Goal: Task Accomplishment & Management: Use online tool/utility

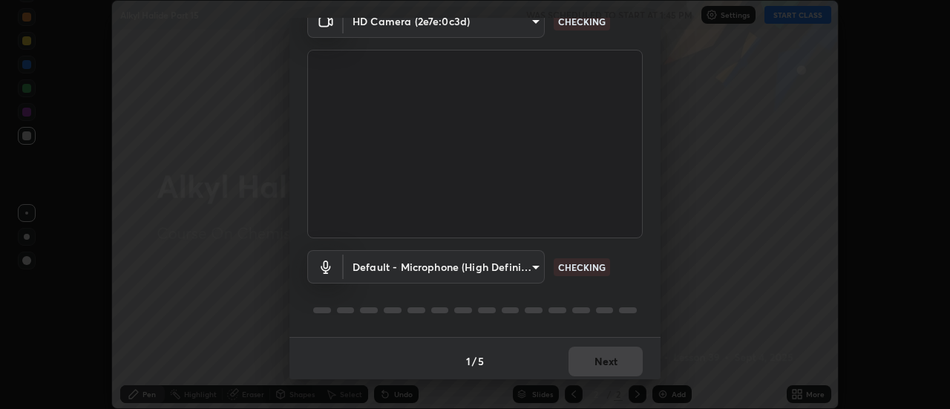
scroll to position [78, 0]
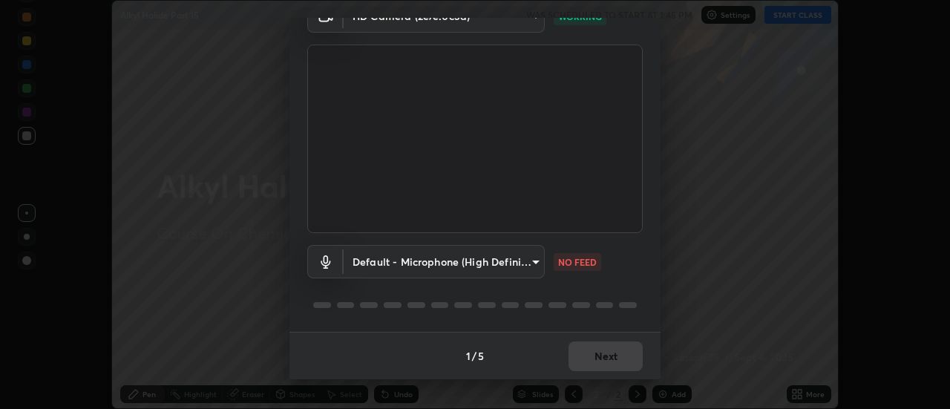
click at [595, 356] on div "1 / 5 Next" at bounding box center [475, 356] width 371 height 48
click at [564, 296] on div at bounding box center [475, 305] width 336 height 18
click at [610, 349] on div "1 / 5 Next" at bounding box center [475, 356] width 371 height 48
click at [614, 353] on div "1 / 5 Next" at bounding box center [475, 356] width 371 height 48
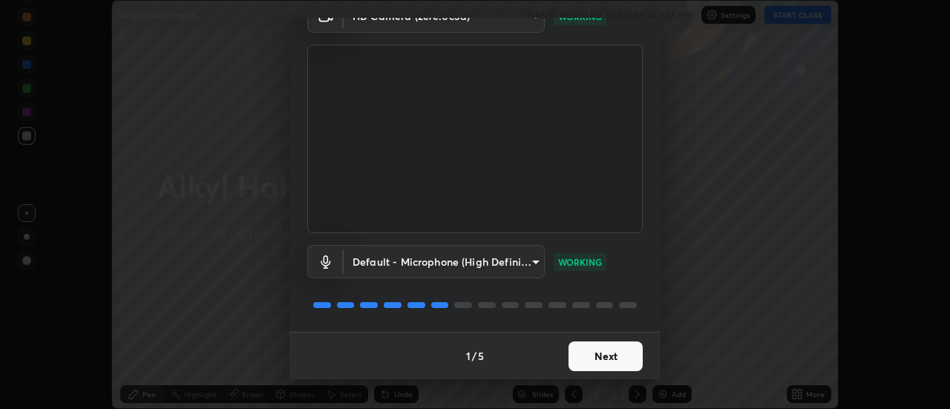
click at [611, 353] on button "Next" at bounding box center [606, 357] width 74 height 30
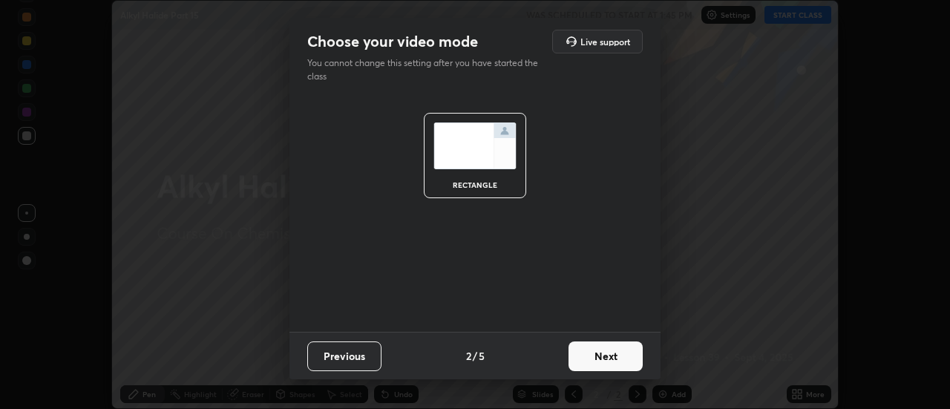
scroll to position [0, 0]
click at [608, 353] on button "Next" at bounding box center [606, 357] width 74 height 30
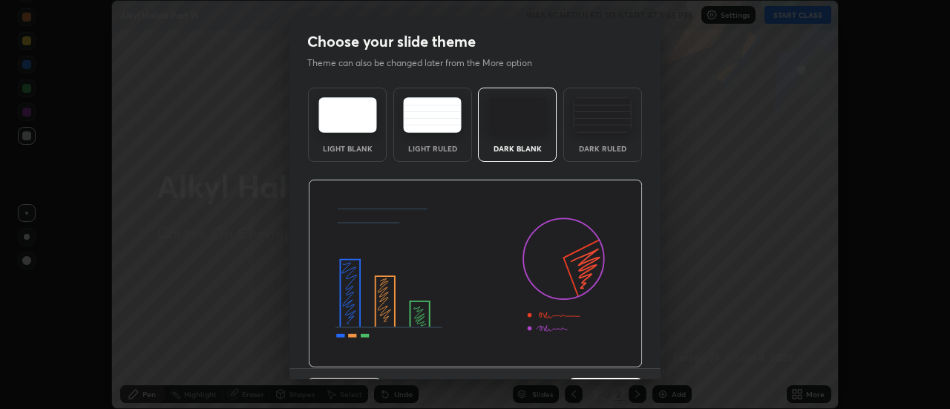
scroll to position [36, 0]
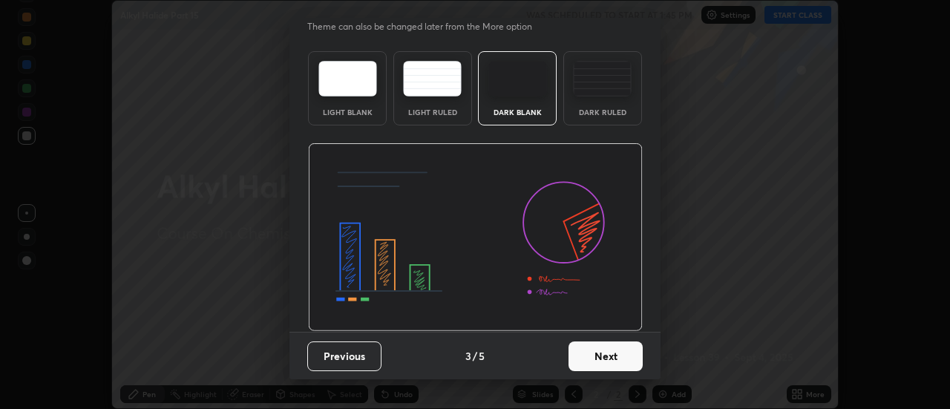
click at [327, 361] on button "Previous" at bounding box center [344, 357] width 74 height 30
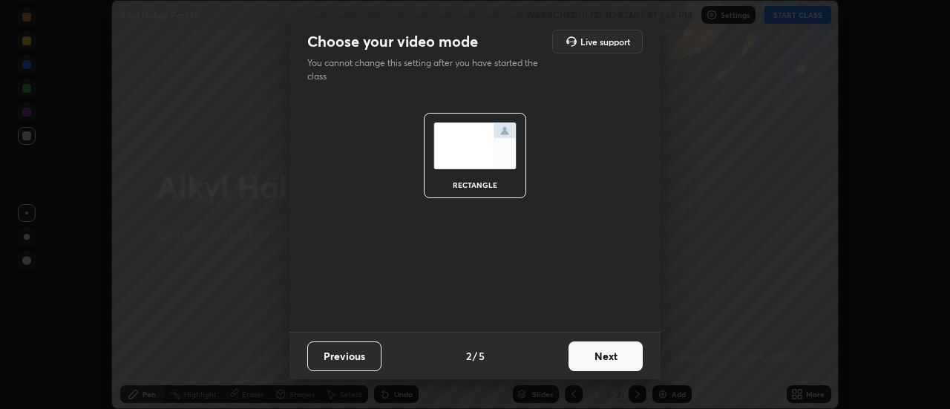
click at [323, 362] on button "Previous" at bounding box center [344, 357] width 74 height 30
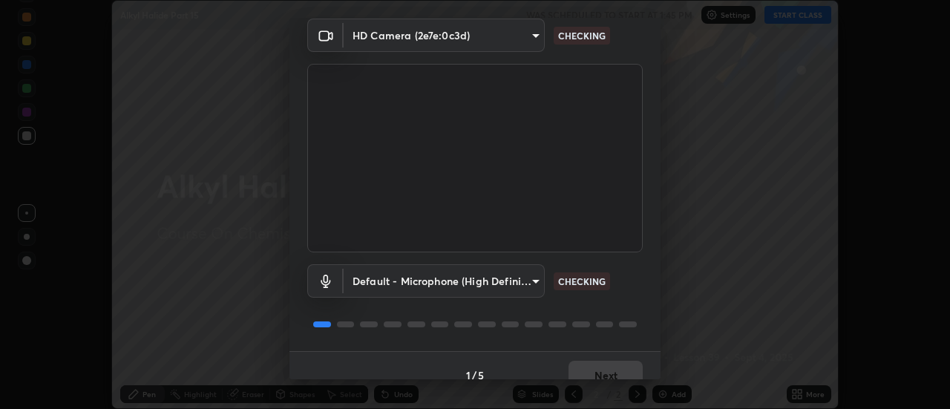
scroll to position [78, 0]
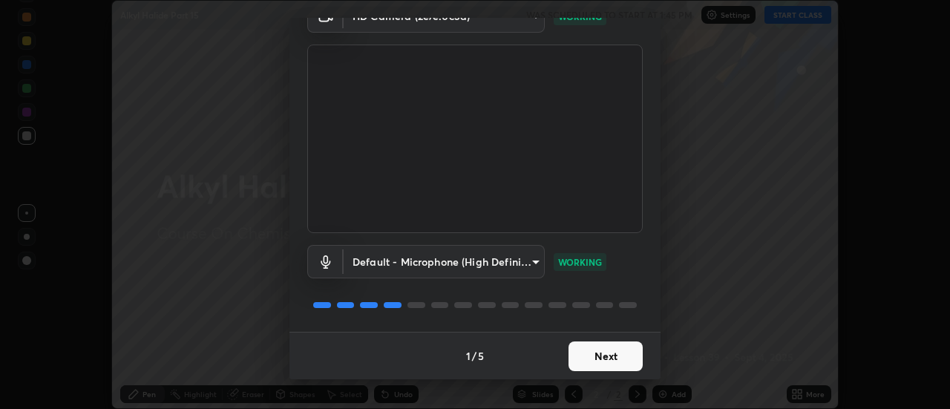
click at [610, 356] on button "Next" at bounding box center [606, 357] width 74 height 30
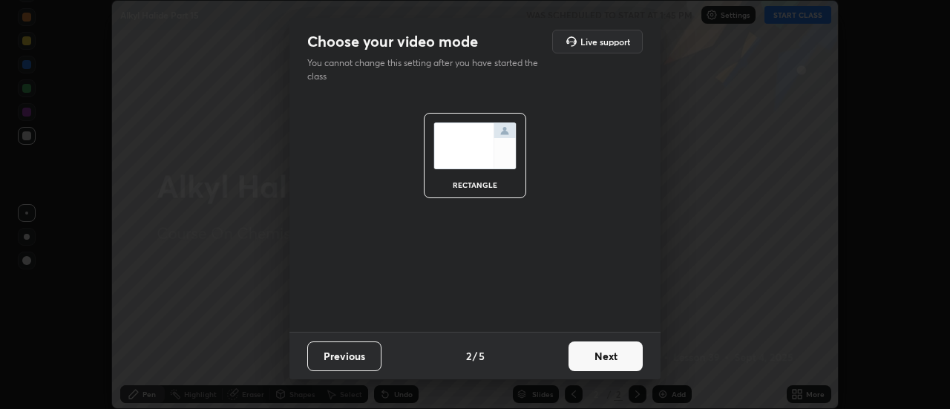
scroll to position [0, 0]
click at [604, 353] on button "Next" at bounding box center [606, 357] width 74 height 30
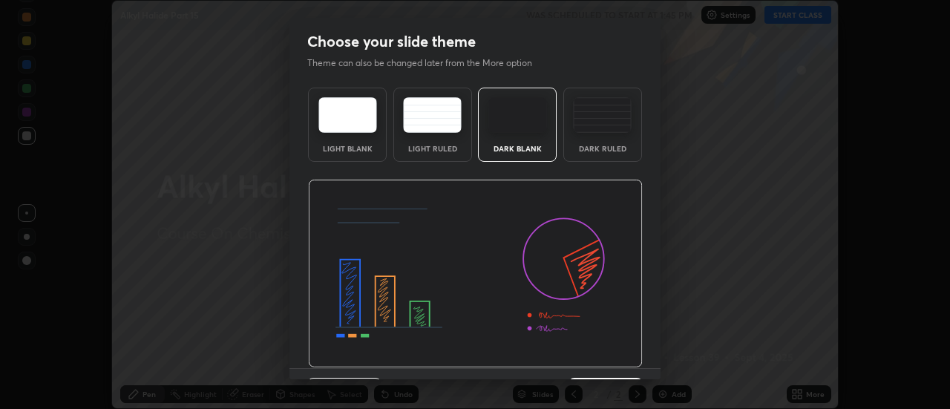
scroll to position [36, 0]
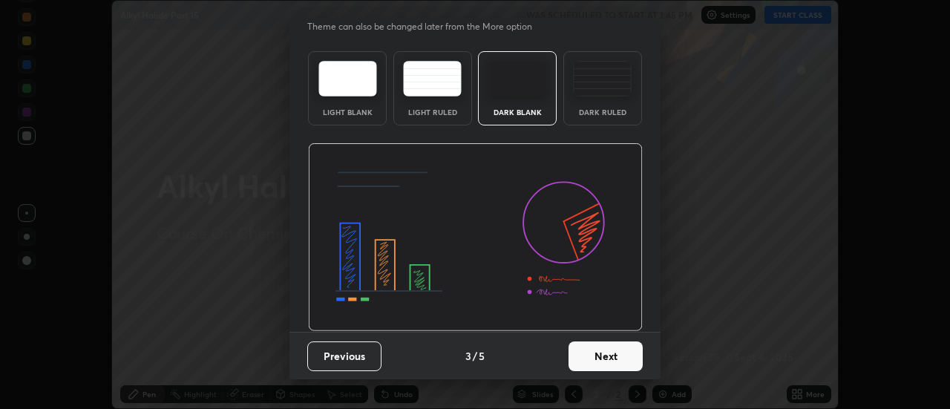
click at [600, 352] on button "Next" at bounding box center [606, 357] width 74 height 30
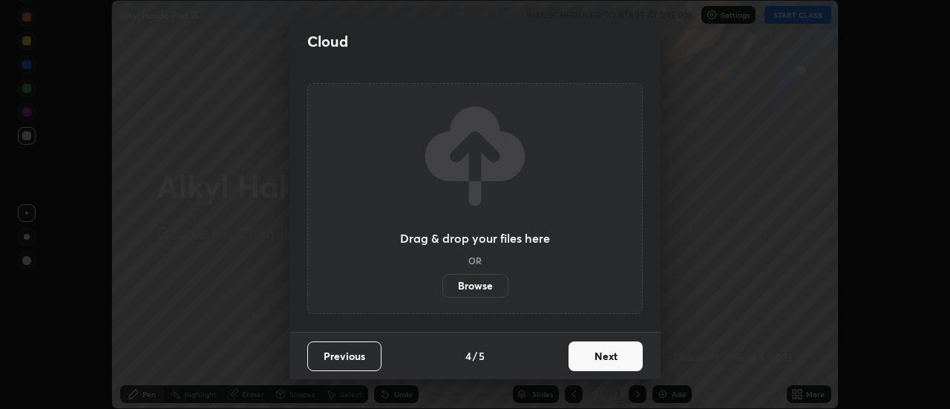
scroll to position [0, 0]
click at [610, 353] on button "Next" at bounding box center [606, 357] width 74 height 30
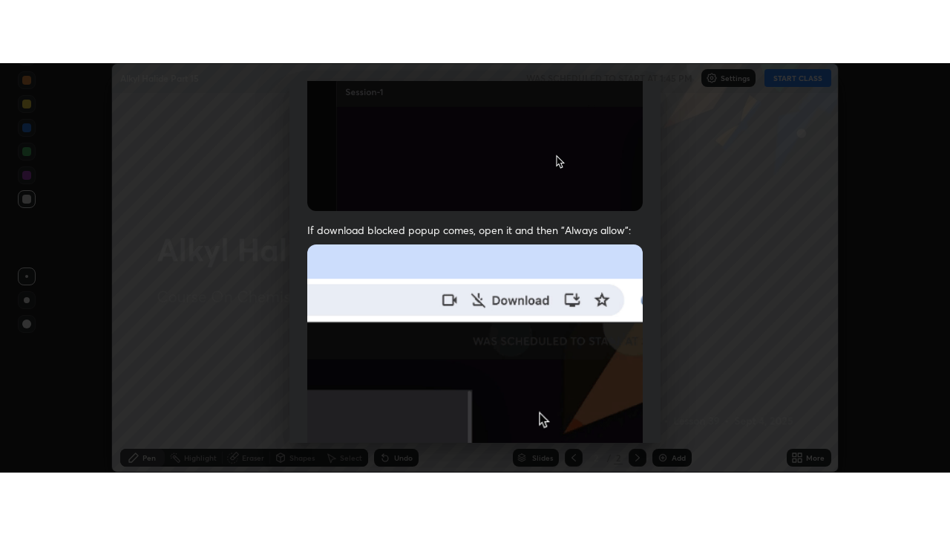
scroll to position [381, 0]
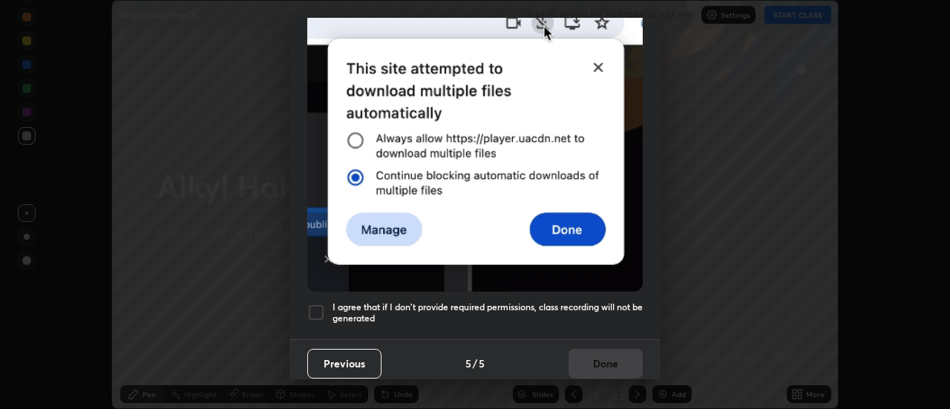
click at [572, 304] on h5 "I agree that if I don't provide required permissions, class recording will not …" at bounding box center [488, 312] width 310 height 23
click at [590, 351] on button "Done" at bounding box center [606, 364] width 74 height 30
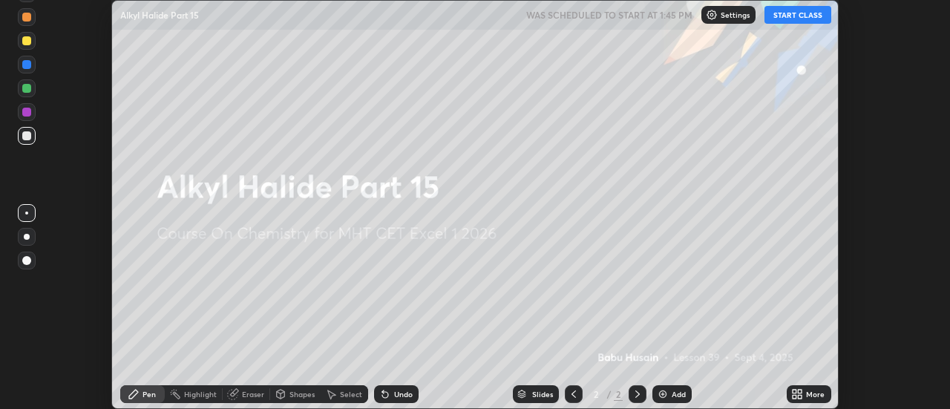
click at [804, 393] on div "More" at bounding box center [809, 394] width 45 height 18
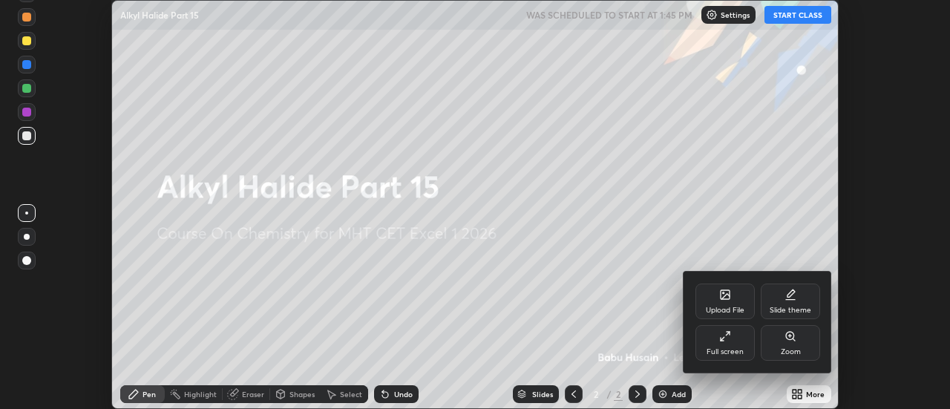
click at [724, 342] on div "Full screen" at bounding box center [725, 343] width 59 height 36
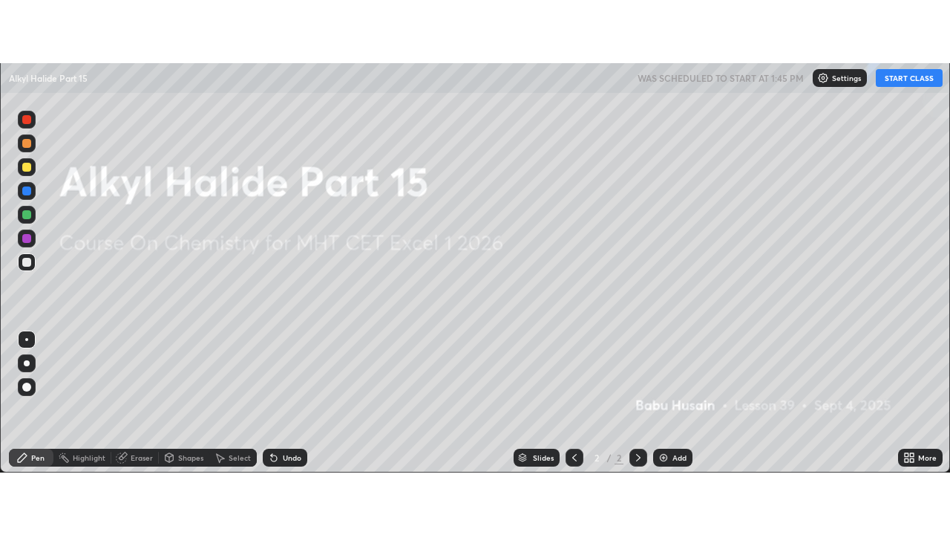
scroll to position [535, 950]
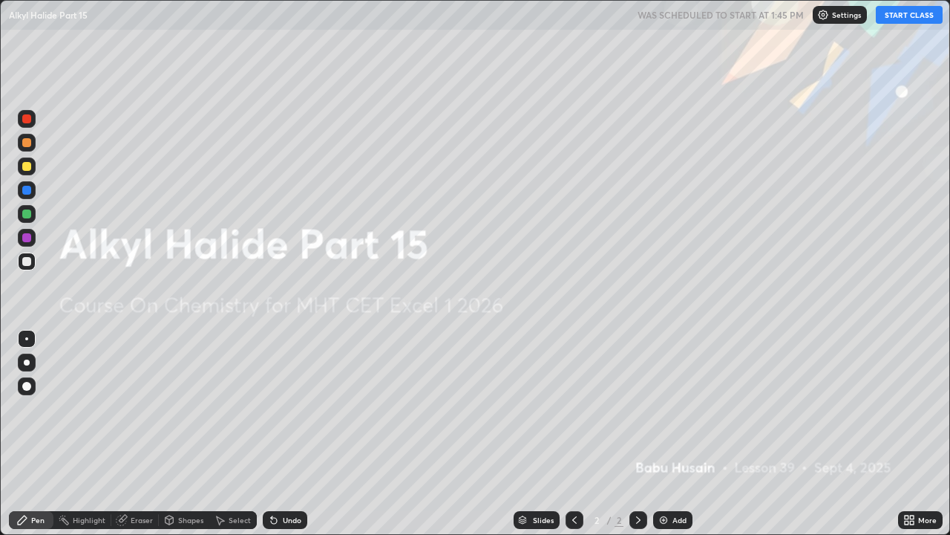
click at [895, 22] on button "START CLASS" at bounding box center [909, 15] width 67 height 18
click at [661, 408] on img at bounding box center [664, 520] width 12 height 12
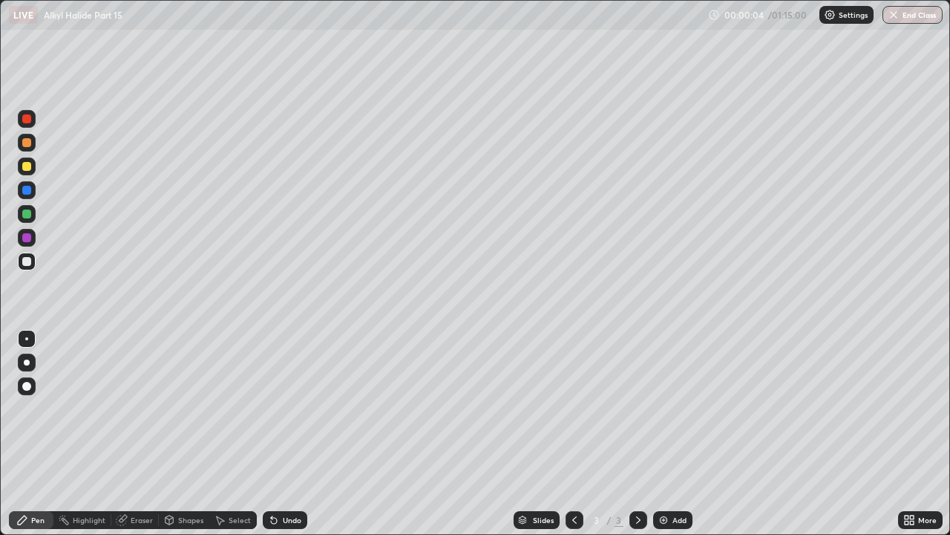
click at [27, 141] on div at bounding box center [26, 142] width 9 height 9
click at [30, 189] on div at bounding box center [26, 190] width 9 height 9
click at [27, 168] on div at bounding box center [26, 166] width 9 height 9
click at [27, 262] on div at bounding box center [26, 261] width 9 height 9
click at [133, 408] on div "Eraser" at bounding box center [142, 519] width 22 height 7
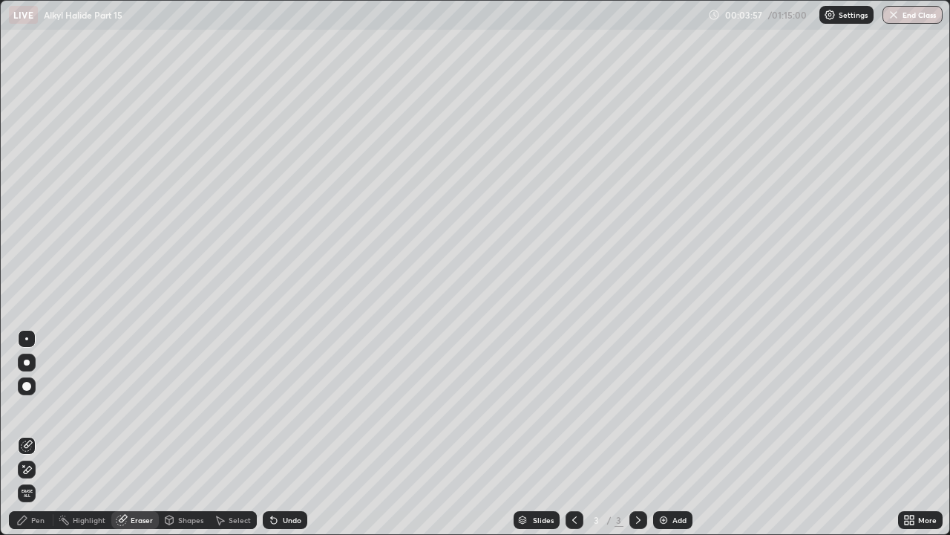
click at [35, 408] on div "Pen" at bounding box center [37, 519] width 13 height 7
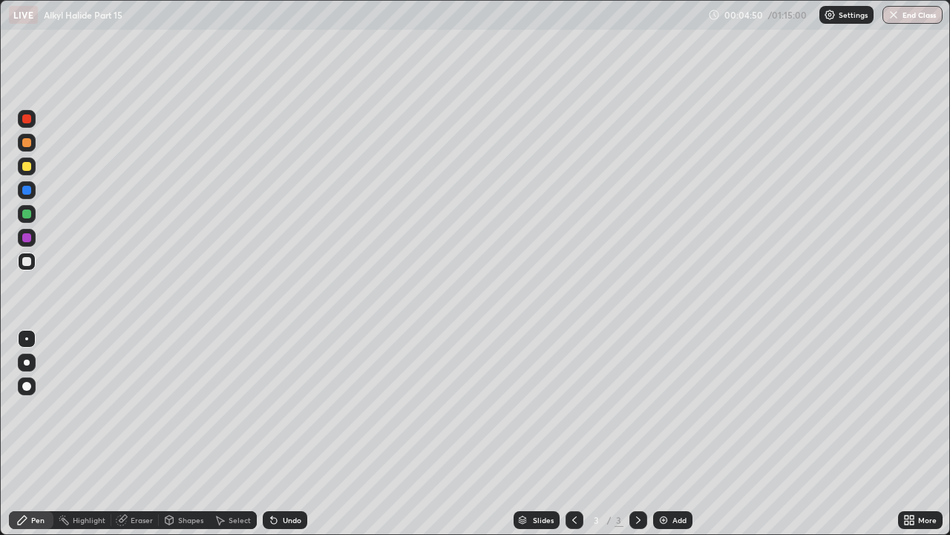
click at [290, 408] on div "Undo" at bounding box center [292, 519] width 19 height 7
click at [295, 408] on div "Undo" at bounding box center [292, 519] width 19 height 7
click at [297, 408] on div "Undo" at bounding box center [292, 519] width 19 height 7
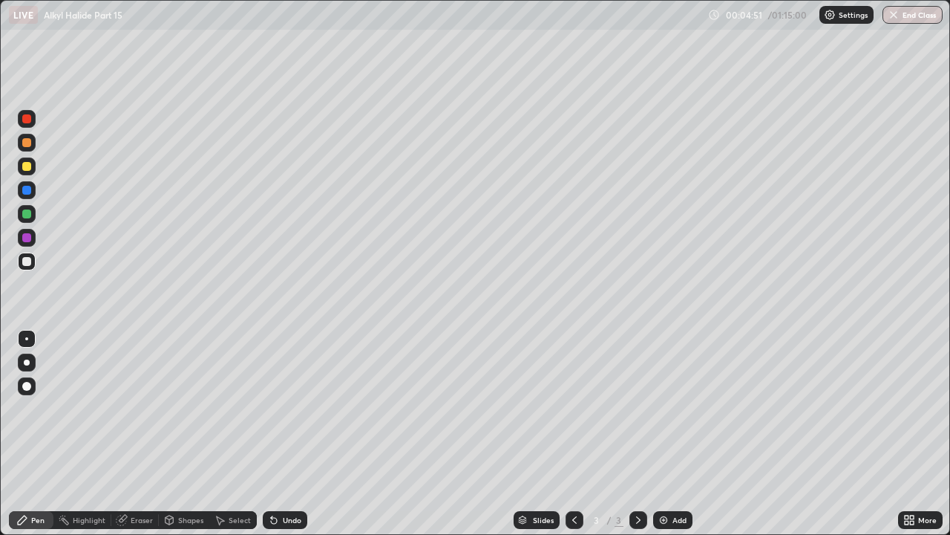
click at [295, 408] on div "Undo" at bounding box center [292, 519] width 19 height 7
click at [293, 408] on div "Undo" at bounding box center [292, 519] width 19 height 7
click at [294, 408] on div "Undo" at bounding box center [292, 519] width 19 height 7
click at [289, 408] on div "Undo" at bounding box center [292, 519] width 19 height 7
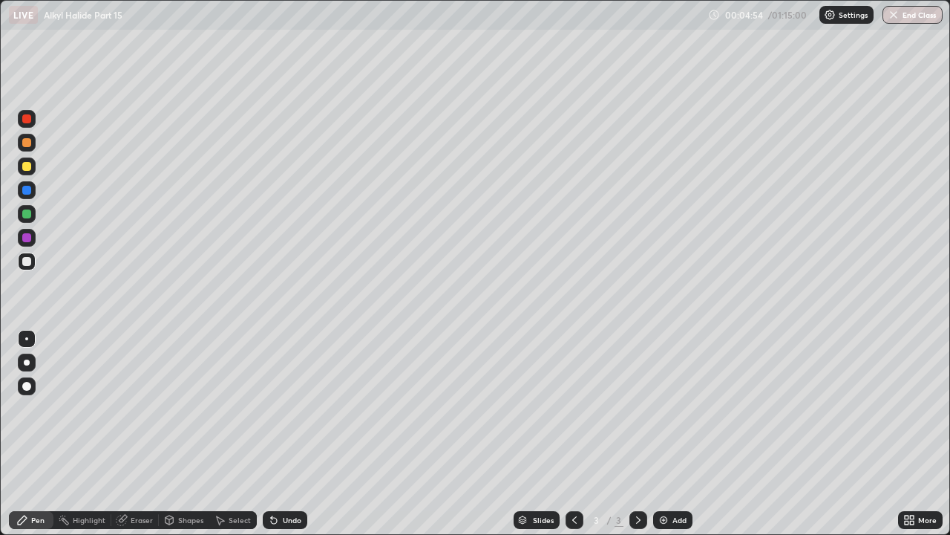
click at [285, 408] on div "Undo" at bounding box center [292, 519] width 19 height 7
click at [284, 408] on div "Undo" at bounding box center [292, 519] width 19 height 7
click at [287, 408] on div "Undo" at bounding box center [292, 519] width 19 height 7
click at [283, 408] on div "Undo" at bounding box center [292, 519] width 19 height 7
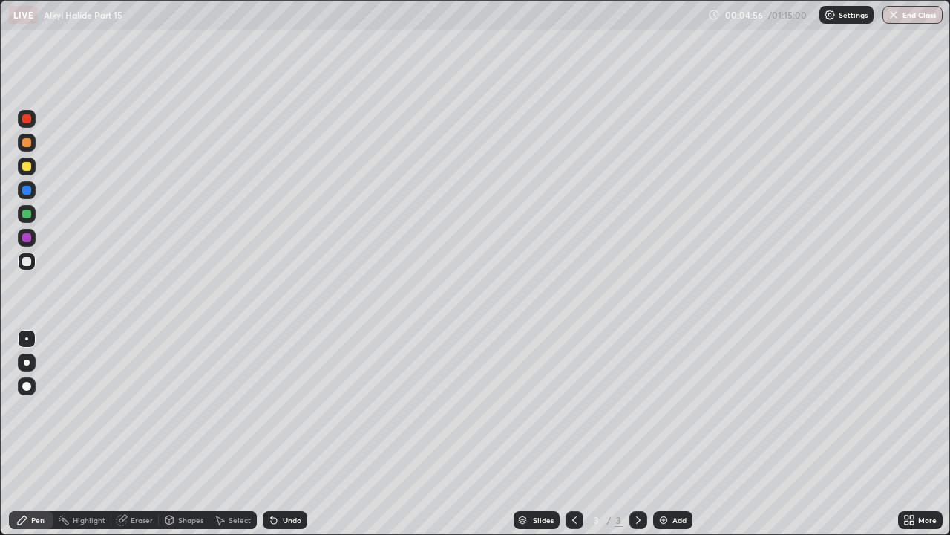
click at [285, 408] on div "Undo" at bounding box center [292, 519] width 19 height 7
click at [290, 408] on div "Undo" at bounding box center [292, 519] width 19 height 7
click at [288, 408] on div "Undo" at bounding box center [292, 519] width 19 height 7
click at [25, 261] on div at bounding box center [26, 261] width 9 height 9
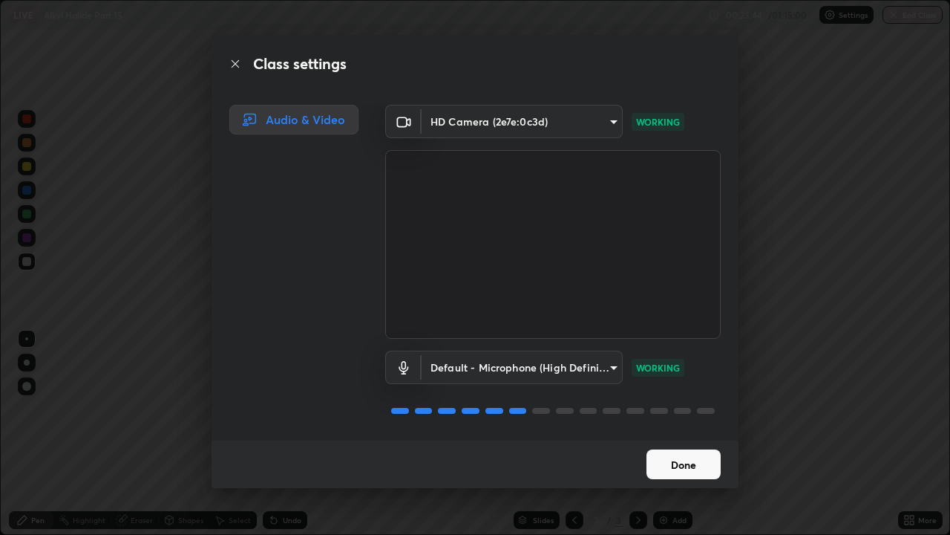
click at [671, 408] on button "Done" at bounding box center [684, 464] width 74 height 30
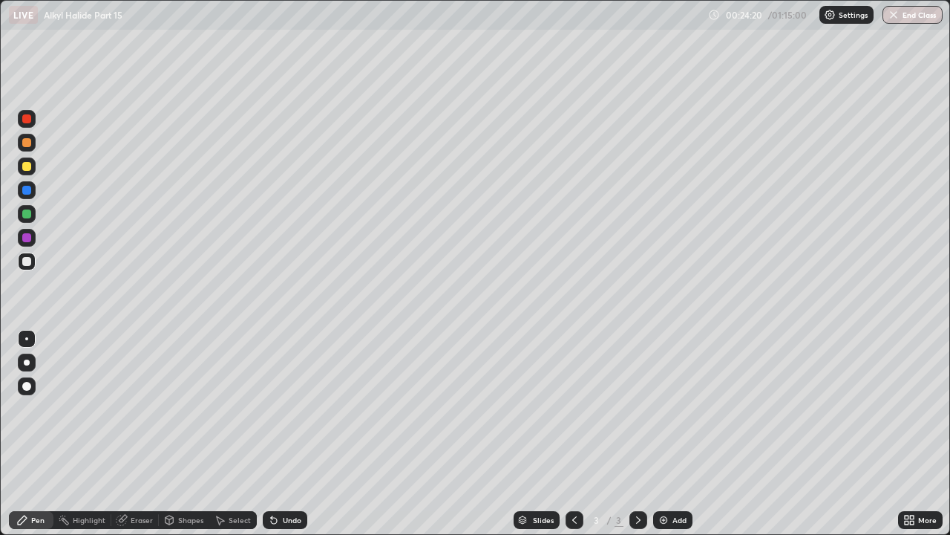
click at [666, 408] on img at bounding box center [664, 520] width 12 height 12
click at [35, 191] on div at bounding box center [27, 190] width 18 height 18
click at [574, 408] on div at bounding box center [575, 520] width 18 height 18
click at [636, 408] on icon at bounding box center [639, 520] width 12 height 12
click at [28, 146] on div at bounding box center [26, 142] width 9 height 9
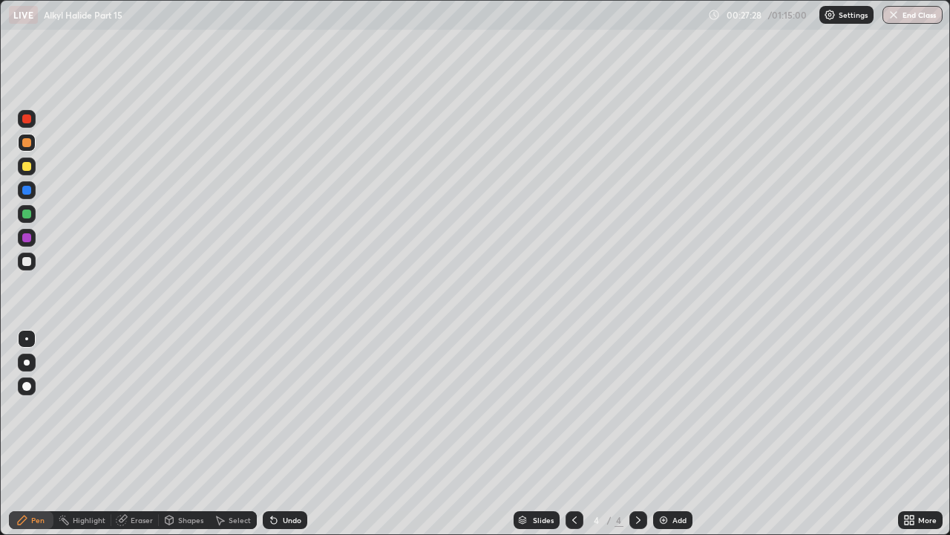
click at [27, 263] on div at bounding box center [26, 261] width 9 height 9
click at [25, 144] on div at bounding box center [26, 142] width 9 height 9
click at [24, 262] on div at bounding box center [26, 261] width 9 height 9
click at [28, 158] on div at bounding box center [27, 166] width 18 height 18
click at [26, 241] on div at bounding box center [26, 237] width 9 height 9
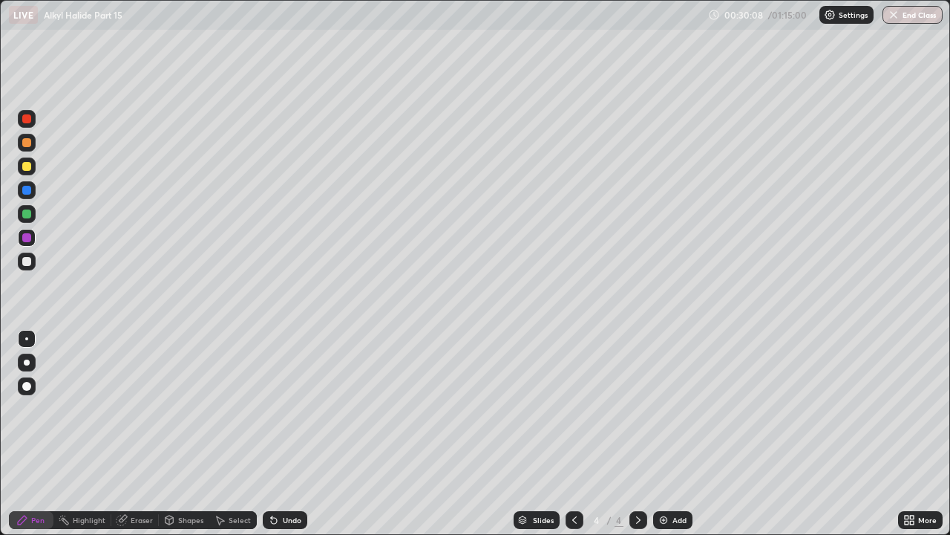
click at [30, 261] on div at bounding box center [26, 261] width 9 height 9
click at [27, 258] on div at bounding box center [26, 261] width 9 height 9
click at [667, 408] on img at bounding box center [664, 520] width 12 height 12
click at [29, 143] on div at bounding box center [26, 142] width 9 height 9
click at [574, 408] on icon at bounding box center [575, 520] width 12 height 12
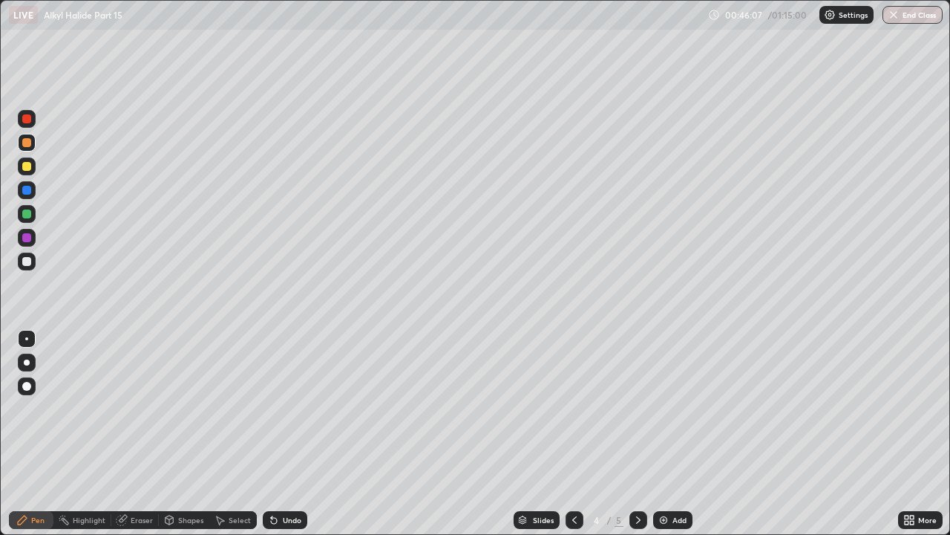
click at [637, 408] on icon at bounding box center [639, 520] width 12 height 12
click at [27, 194] on div at bounding box center [26, 190] width 9 height 9
click at [27, 170] on div at bounding box center [26, 166] width 9 height 9
click at [27, 192] on div at bounding box center [26, 190] width 9 height 9
click at [29, 236] on div at bounding box center [26, 237] width 9 height 9
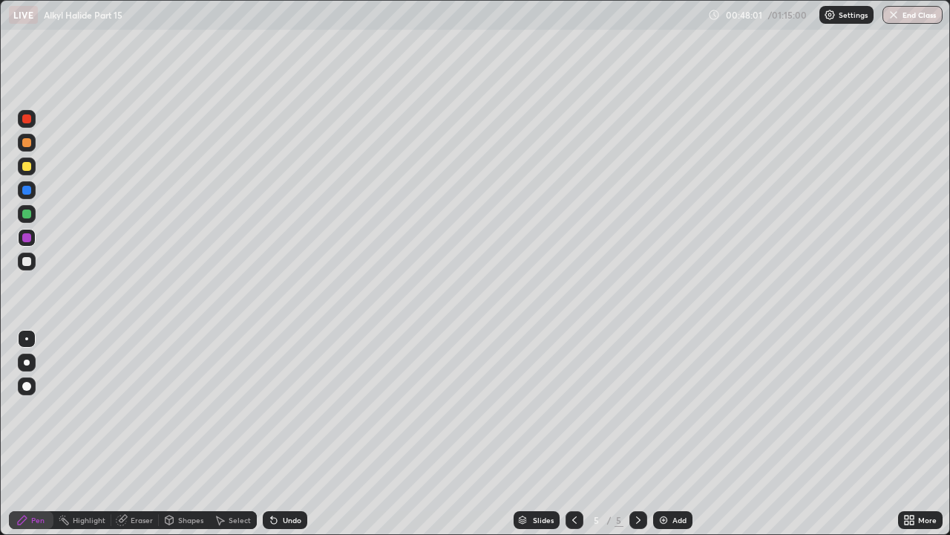
click at [30, 258] on div at bounding box center [26, 261] width 9 height 9
click at [28, 189] on div at bounding box center [26, 190] width 9 height 9
click at [27, 213] on div at bounding box center [26, 213] width 9 height 9
click at [667, 408] on img at bounding box center [664, 520] width 12 height 12
click at [28, 141] on div at bounding box center [26, 142] width 9 height 9
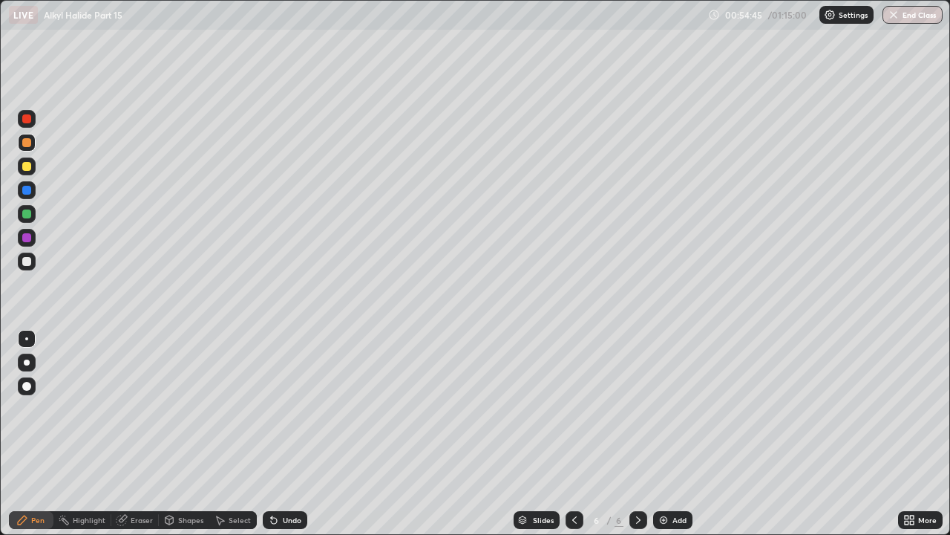
click at [28, 167] on div at bounding box center [26, 166] width 9 height 9
click at [274, 408] on icon at bounding box center [274, 520] width 6 height 6
click at [275, 408] on div "Undo" at bounding box center [285, 520] width 45 height 18
click at [26, 190] on div at bounding box center [26, 190] width 9 height 9
click at [27, 167] on div at bounding box center [26, 166] width 9 height 9
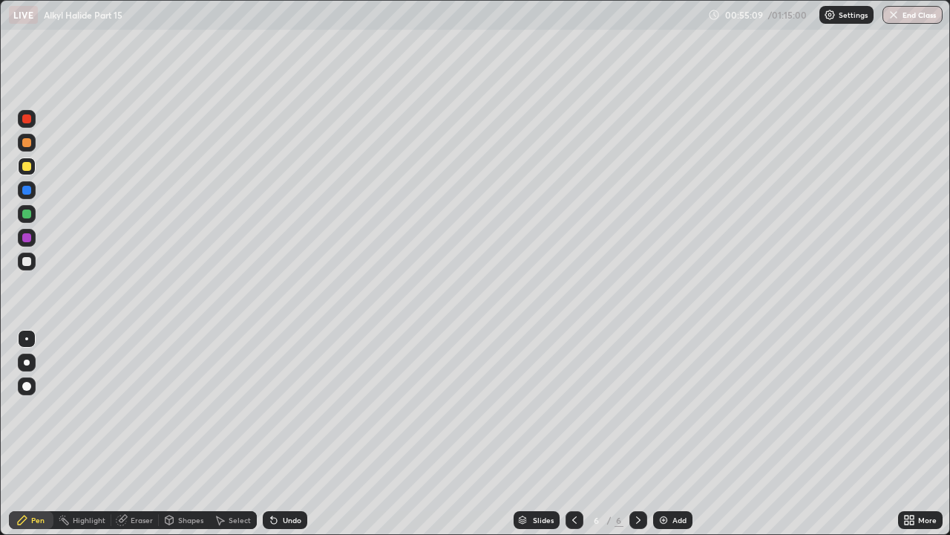
click at [30, 192] on div at bounding box center [26, 190] width 9 height 9
click at [27, 166] on div at bounding box center [26, 166] width 9 height 9
click at [27, 238] on div at bounding box center [26, 237] width 9 height 9
click at [29, 160] on div at bounding box center [27, 166] width 18 height 18
click at [21, 261] on div at bounding box center [27, 261] width 18 height 18
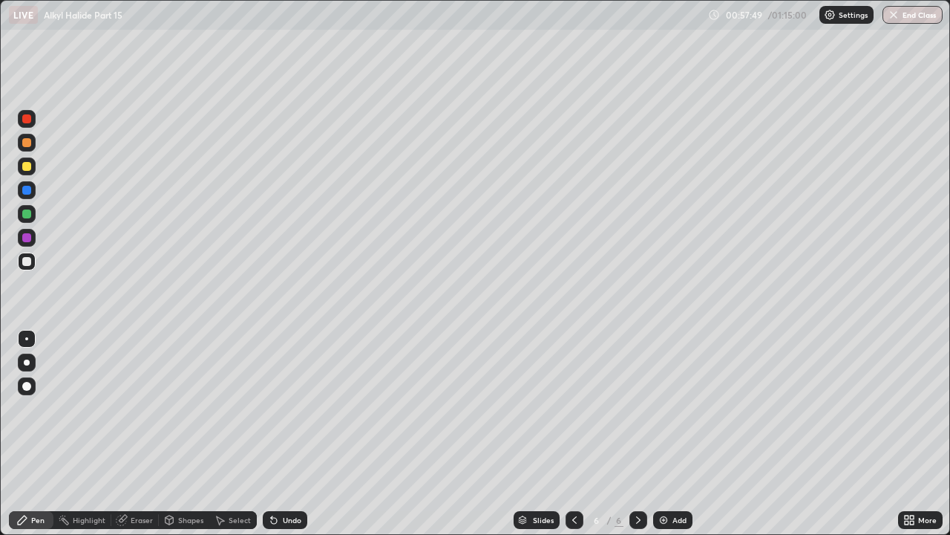
click at [27, 232] on div at bounding box center [27, 238] width 18 height 18
click at [30, 151] on div at bounding box center [27, 143] width 18 height 18
click at [27, 257] on div at bounding box center [26, 261] width 9 height 9
click at [128, 408] on div "Eraser" at bounding box center [135, 520] width 48 height 18
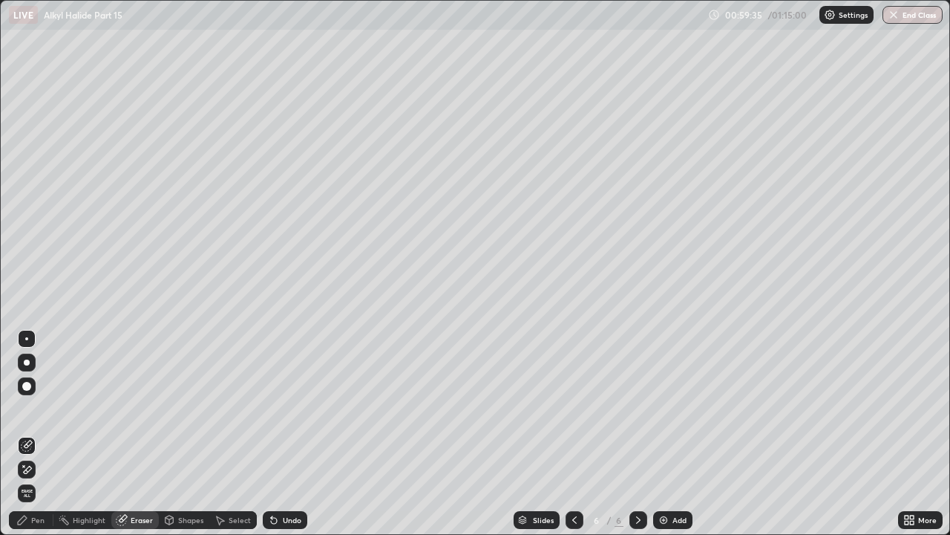
click at [26, 408] on icon at bounding box center [22, 520] width 12 height 12
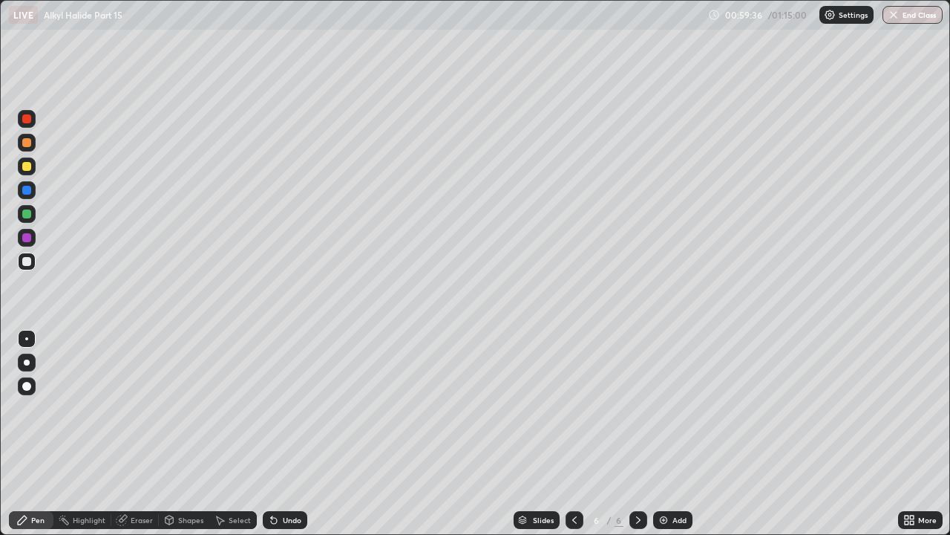
click at [30, 240] on div at bounding box center [26, 237] width 9 height 9
click at [30, 258] on div at bounding box center [26, 261] width 9 height 9
click at [30, 233] on div at bounding box center [27, 238] width 18 height 18
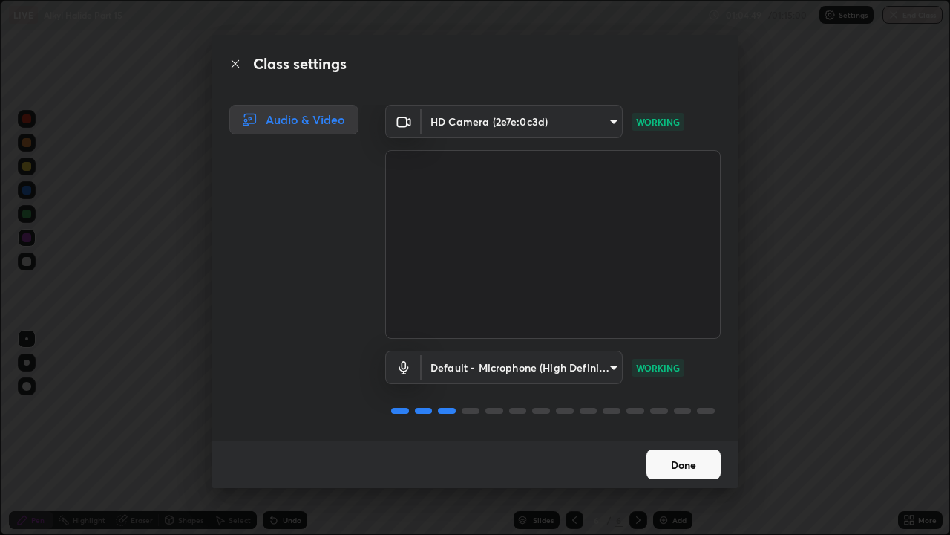
click at [680, 408] on button "Done" at bounding box center [684, 464] width 74 height 30
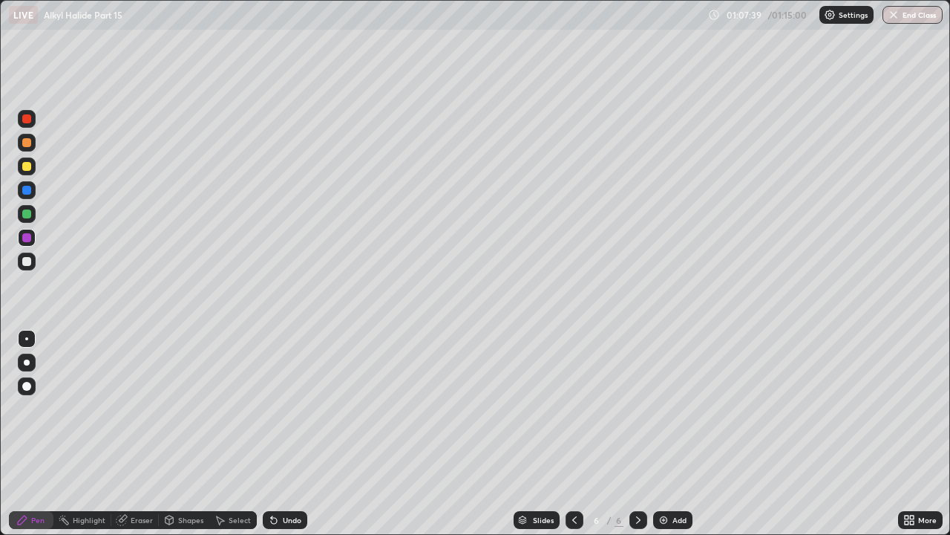
click at [901, 16] on button "End Class" at bounding box center [913, 15] width 60 height 18
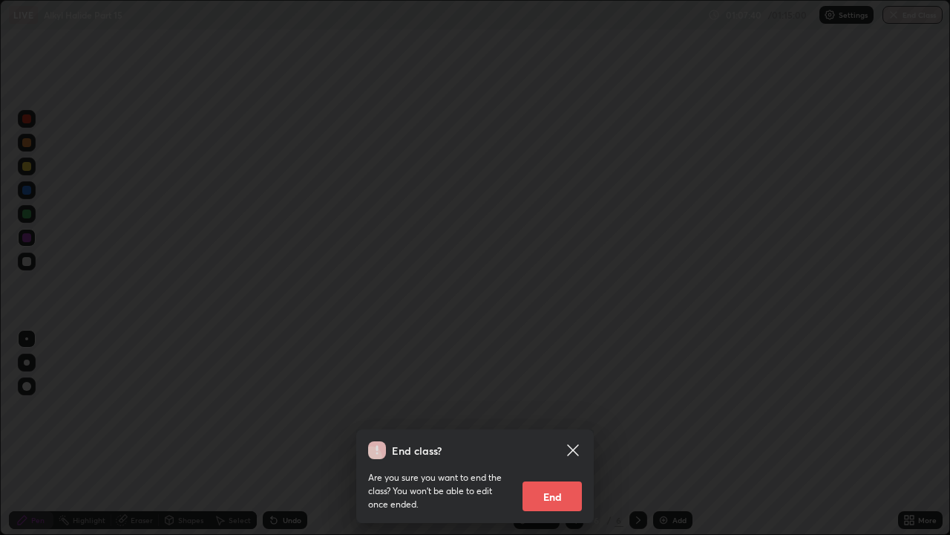
click at [546, 408] on button "End" at bounding box center [552, 496] width 59 height 30
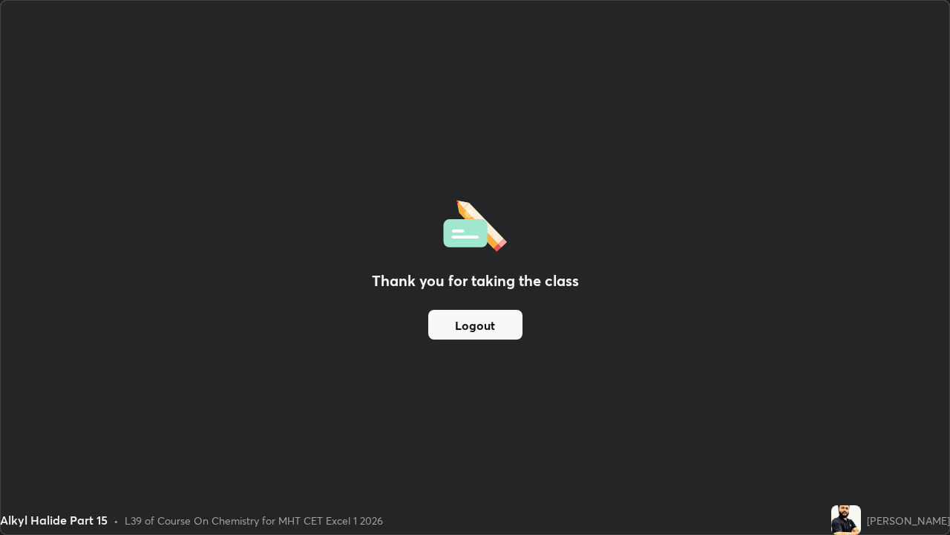
click at [526, 222] on div "Thank you for taking the class Logout" at bounding box center [475, 267] width 949 height 533
